Goal: Transaction & Acquisition: Purchase product/service

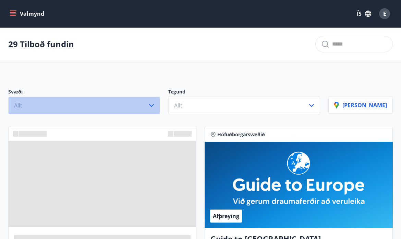
click at [156, 107] on button "Allt" at bounding box center [84, 106] width 152 height 18
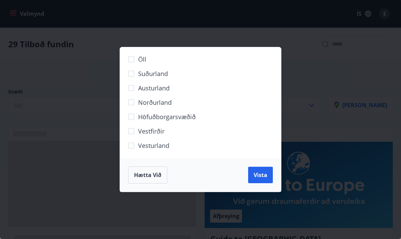
click at [110, 49] on div "Öll Suðurland Austurland Norðurland Höfuðborgarsvæðið Vestfirðir Vesturland Hæt…" at bounding box center [200, 119] width 401 height 239
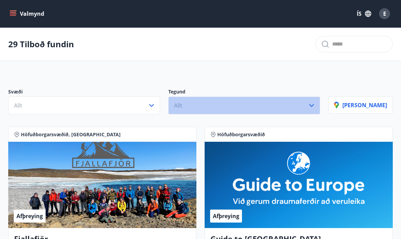
click at [223, 106] on button "Allt" at bounding box center [244, 106] width 152 height 18
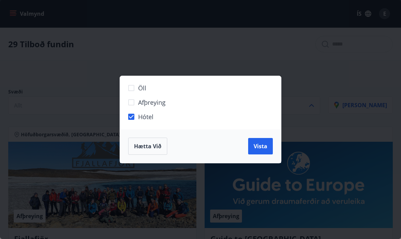
click at [324, 149] on div "Öll Afþreying Hótel Hætta við Vista" at bounding box center [200, 119] width 401 height 239
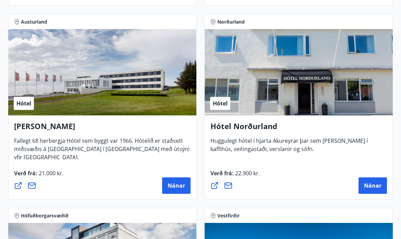
scroll to position [1472, 0]
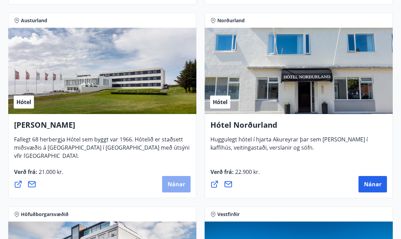
click at [170, 184] on span "Nánar" at bounding box center [176, 185] width 17 height 8
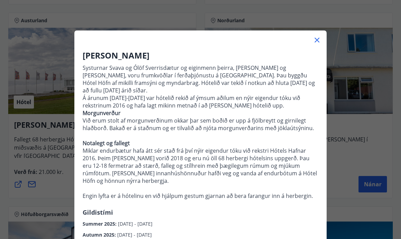
scroll to position [12, 0]
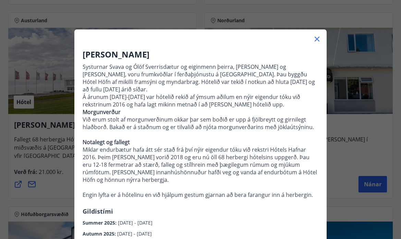
click at [57, 151] on div "Hótel Höfn Systurnar Svava og Ólöf Sverrisdætur og eiginmenn þeirra, Árni Stefá…" at bounding box center [200, 107] width 401 height 239
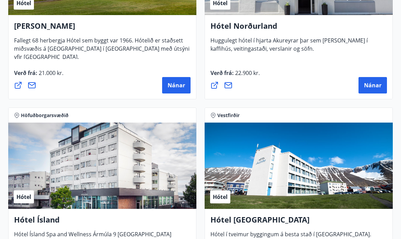
scroll to position [1546, 0]
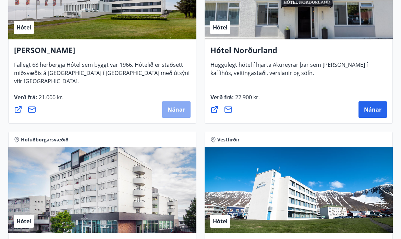
click at [170, 111] on span "Nánar" at bounding box center [176, 110] width 17 height 8
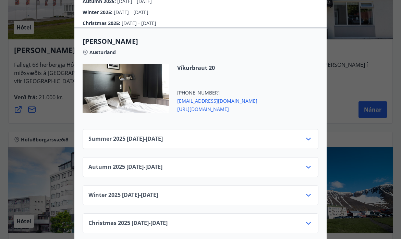
scroll to position [247, 0]
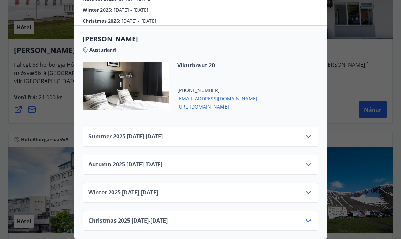
click at [202, 134] on div "Summer 2025 01.06.25 - 30.09.25" at bounding box center [200, 140] width 224 height 14
click at [307, 138] on icon at bounding box center [308, 137] width 8 height 8
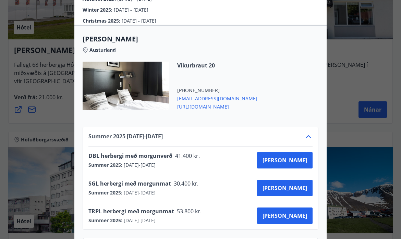
click at [266, 86] on div "Víkurbraut 20 +354 4781240 info@hotelhofn.is https://www.hotelhofn.is/" at bounding box center [201, 90] width 236 height 57
click at [309, 135] on icon at bounding box center [308, 137] width 8 height 8
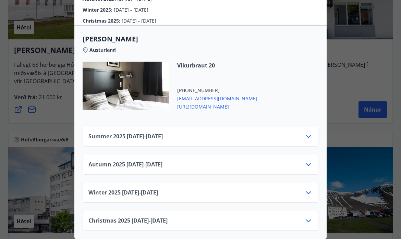
scroll to position [0, 0]
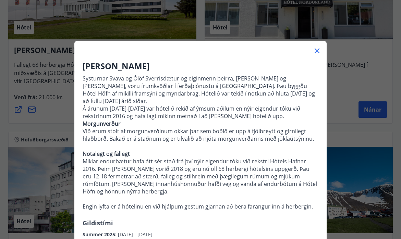
click at [65, 89] on div "Hótel Höfn Systurnar Svava og Ólöf Sverrisdætur og eiginmenn þeirra, Árni Stefá…" at bounding box center [200, 119] width 401 height 239
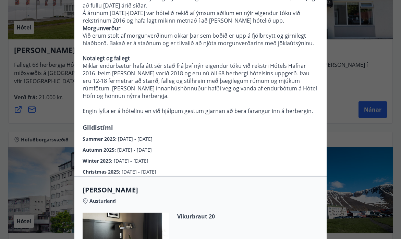
scroll to position [247, 0]
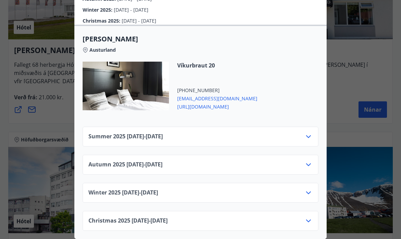
click at [52, 119] on div "Hótel Höfn Systurnar Svava og Ólöf Sverrisdætur og eiginmenn þeirra, Árni Stefá…" at bounding box center [200, 119] width 401 height 239
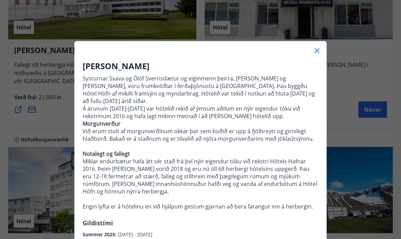
click at [317, 49] on icon at bounding box center [317, 51] width 8 height 8
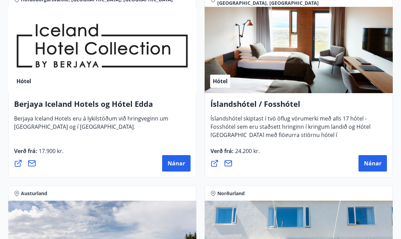
scroll to position [1306, 0]
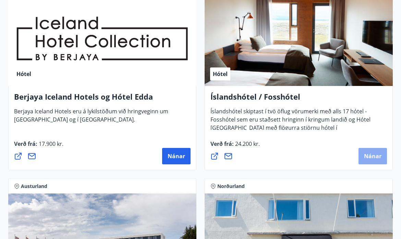
click at [367, 158] on span "Nánar" at bounding box center [372, 156] width 17 height 8
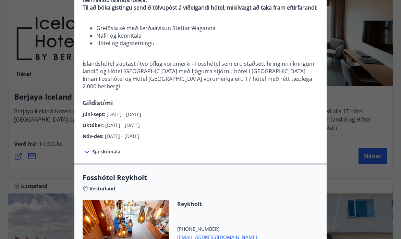
scroll to position [90, 0]
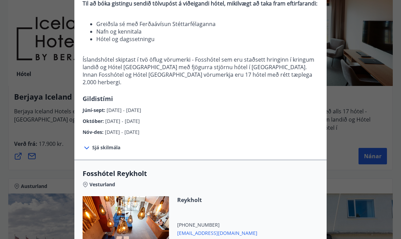
click at [98, 107] on span "Júní-sept :" at bounding box center [95, 110] width 24 height 7
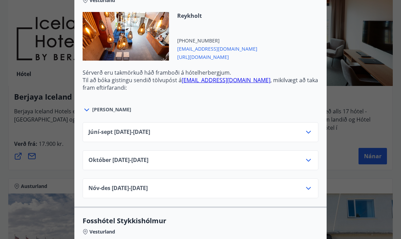
scroll to position [280, 0]
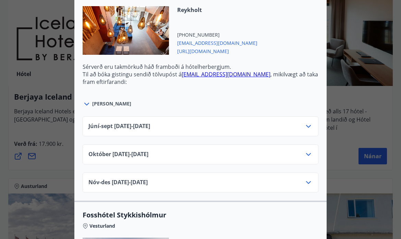
click at [231, 122] on div "Júní-sept 01.06.25 - 30.09.25" at bounding box center [200, 129] width 224 height 14
click at [309, 125] on icon at bounding box center [308, 126] width 5 height 3
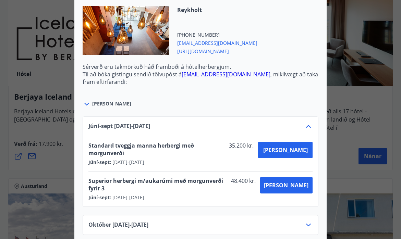
click at [347, 99] on div "Íslandshótel / Fosshótel Ekki er hægt að nýta Ferðaávísun fyrir bókanir sem eru…" at bounding box center [200, 119] width 401 height 239
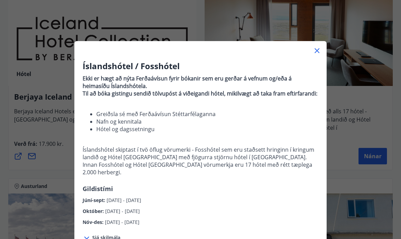
click at [319, 50] on icon at bounding box center [317, 51] width 8 height 8
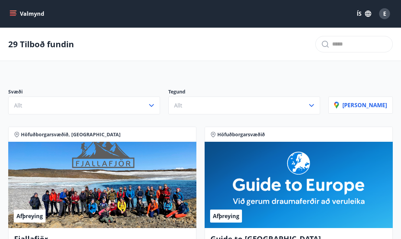
click at [12, 12] on icon "menu" at bounding box center [13, 12] width 6 height 1
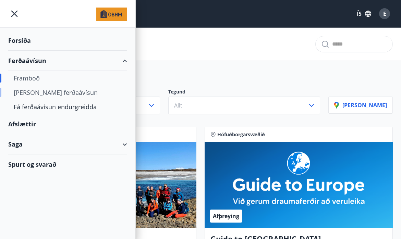
click at [29, 92] on div "[PERSON_NAME] ferðaávísun" at bounding box center [68, 92] width 108 height 14
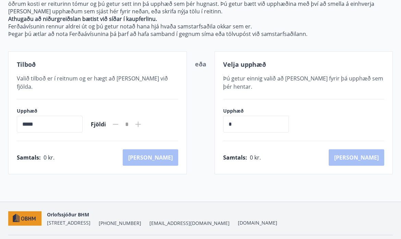
scroll to position [114, 0]
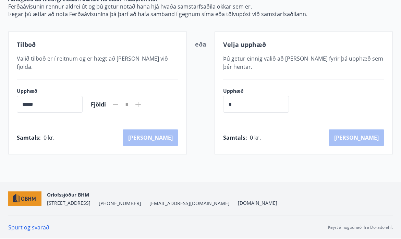
click at [27, 97] on input "*****" at bounding box center [50, 104] width 66 height 17
drag, startPoint x: 26, startPoint y: 97, endPoint x: 20, endPoint y: 96, distance: 6.2
click at [20, 96] on input "*****" at bounding box center [50, 104] width 66 height 17
click at [138, 104] on icon at bounding box center [138, 104] width 1 height 1
click at [244, 108] on input "*" at bounding box center [256, 104] width 66 height 17
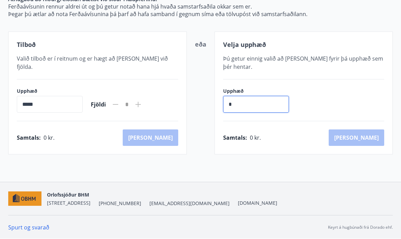
drag, startPoint x: 244, startPoint y: 108, endPoint x: 224, endPoint y: 106, distance: 19.6
click at [224, 107] on input "*" at bounding box center [256, 104] width 66 height 17
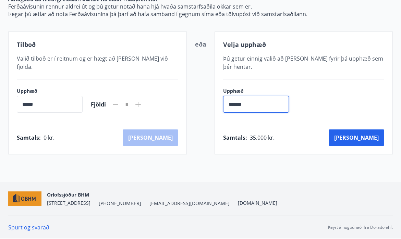
type input "******"
click at [351, 110] on div "Upphæð ****** ​" at bounding box center [303, 100] width 161 height 25
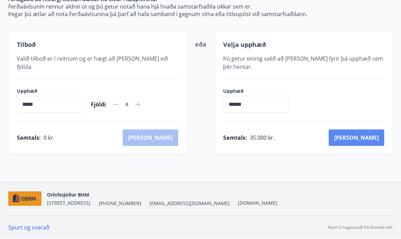
click at [370, 141] on button "[PERSON_NAME]" at bounding box center [357, 138] width 56 height 16
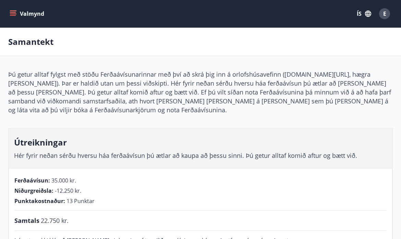
click at [17, 14] on button "Valmynd" at bounding box center [27, 14] width 39 height 12
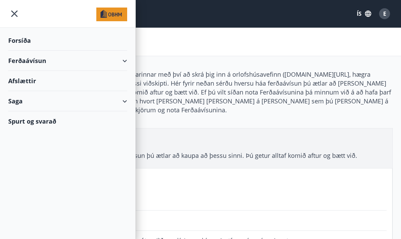
click at [19, 38] on div "Forsíða" at bounding box center [67, 40] width 119 height 20
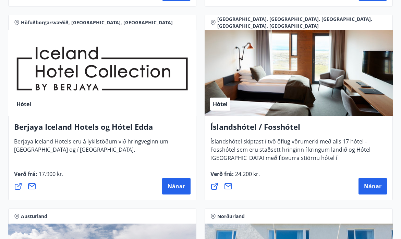
scroll to position [1275, 0]
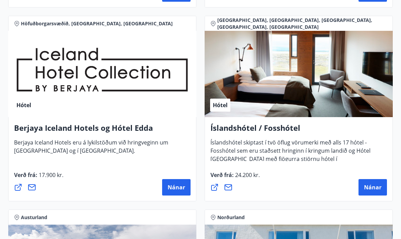
drag, startPoint x: 237, startPoint y: 128, endPoint x: 319, endPoint y: 130, distance: 81.9
click at [238, 128] on h4 "Íslandshótel / Fosshótel" at bounding box center [298, 131] width 176 height 16
click at [372, 188] on span "Nánar" at bounding box center [372, 188] width 17 height 8
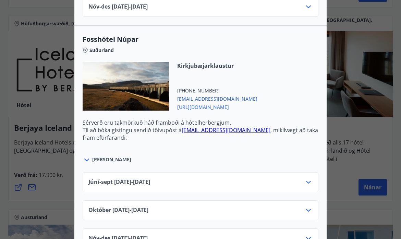
scroll to position [2205, 0]
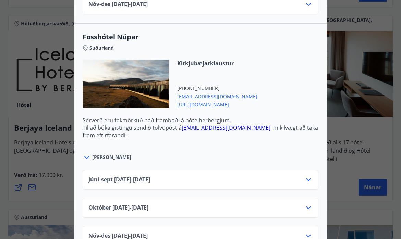
click at [310, 179] on icon at bounding box center [308, 180] width 5 height 3
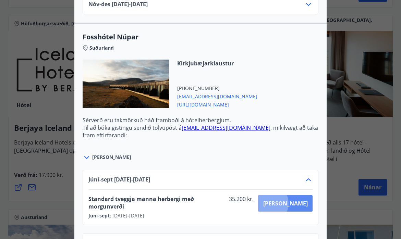
click at [292, 200] on span "[PERSON_NAME]" at bounding box center [285, 204] width 45 height 8
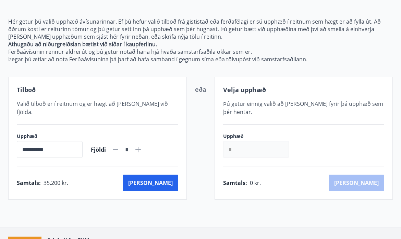
scroll to position [114, 0]
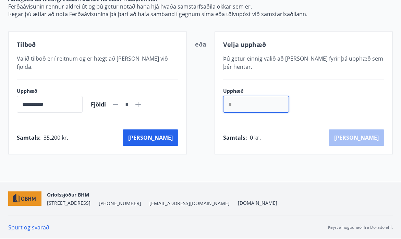
drag, startPoint x: 239, startPoint y: 103, endPoint x: 222, endPoint y: 102, distance: 16.8
click at [222, 102] on div "Velja upphæð Þú getur einnig valið að [PERSON_NAME] fyrir þá upphæð sem þér hen…" at bounding box center [304, 93] width 179 height 123
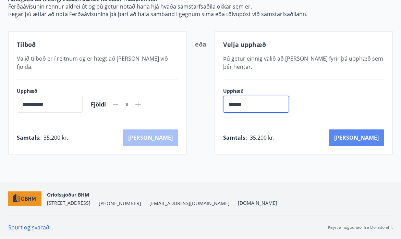
type input "******"
click at [373, 134] on button "[PERSON_NAME]" at bounding box center [357, 138] width 56 height 16
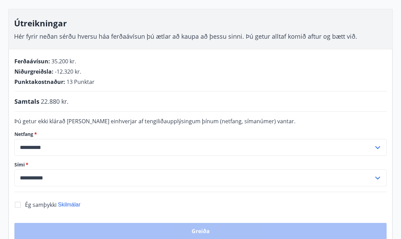
scroll to position [119, 0]
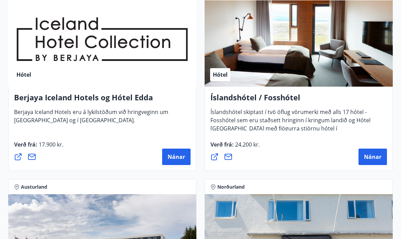
scroll to position [1306, 0]
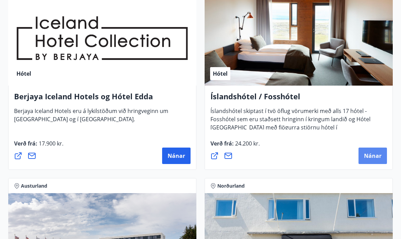
click at [364, 157] on button "Nánar" at bounding box center [372, 156] width 28 height 16
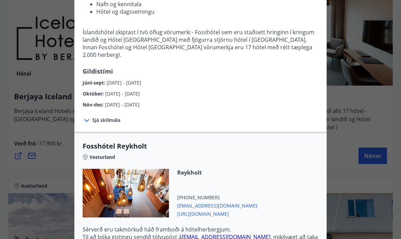
scroll to position [118, 0]
click at [109, 117] on span "Sjá skilmála" at bounding box center [106, 120] width 28 height 7
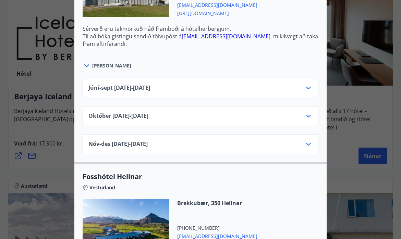
scroll to position [618, 0]
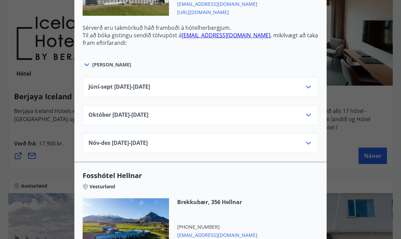
click at [309, 142] on icon at bounding box center [308, 143] width 5 height 3
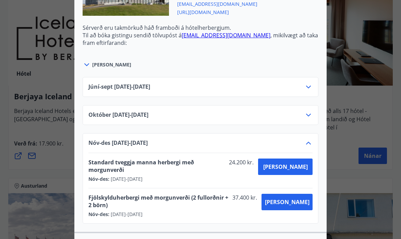
scroll to position [0, 0]
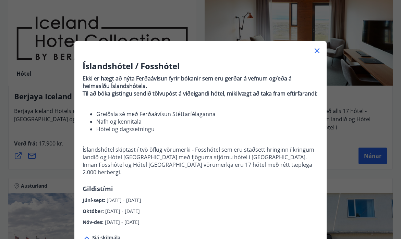
click at [388, 115] on div "Íslandshótel / Fosshótel Ekki er hægt að nýta Ferðaávísun fyrir bókanir sem eru…" at bounding box center [200, 119] width 401 height 239
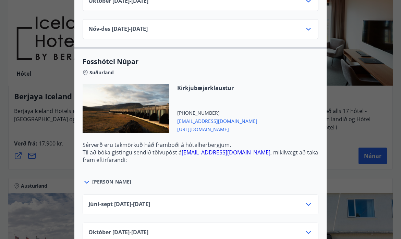
scroll to position [2327, 0]
